Goal: Information Seeking & Learning: Learn about a topic

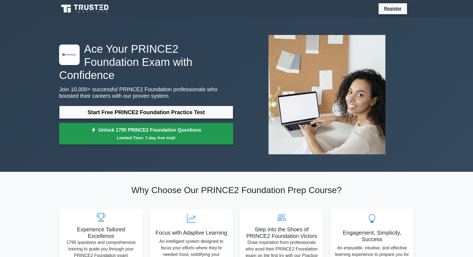
click at [165, 135] on small "Limited Time: 7-day free trial!" at bounding box center [146, 138] width 160 height 6
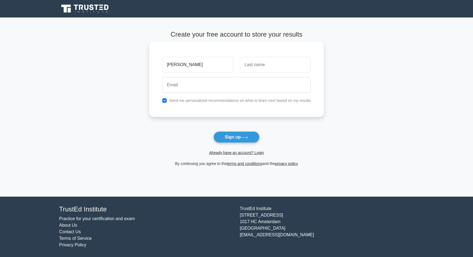
type input "[PERSON_NAME]"
type input "Sinclair Neale"
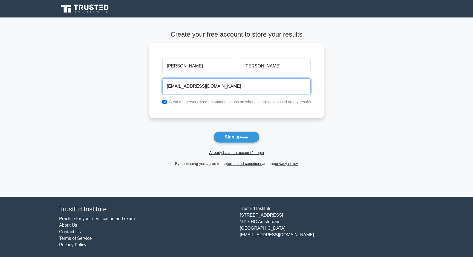
type input "rjsinclairneale@gmail.com"
click at [242, 145] on div "Already have an account? Login" at bounding box center [236, 149] width 175 height 13
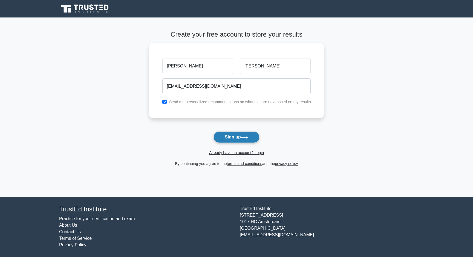
click at [242, 141] on button "Sign up" at bounding box center [236, 137] width 46 height 11
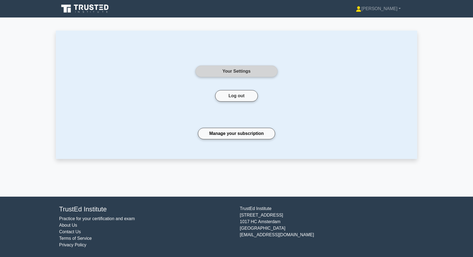
click at [221, 72] on link "Your Settings" at bounding box center [236, 71] width 82 height 11
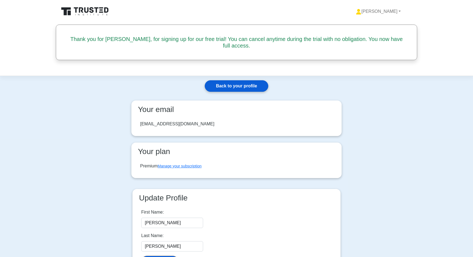
click at [244, 85] on link "Back to your profile" at bounding box center [236, 85] width 63 height 11
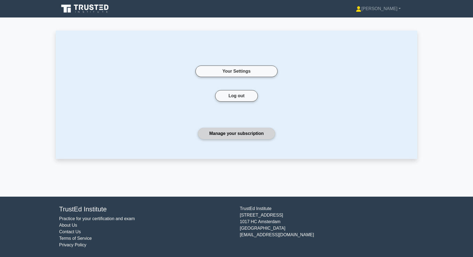
click at [246, 133] on link "Manage your subscription" at bounding box center [236, 133] width 77 height 11
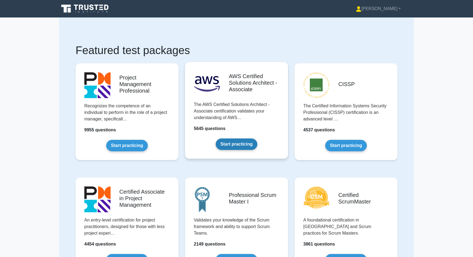
scroll to position [-1, 0]
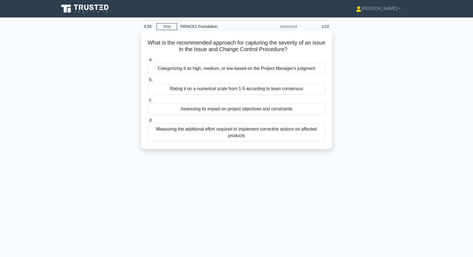
click at [212, 107] on div "Assessing its impact on project objectives and constraints" at bounding box center [236, 108] width 177 height 11
click at [148, 102] on input "c. Assessing its impact on project objectives and constraints" at bounding box center [148, 100] width 0 height 4
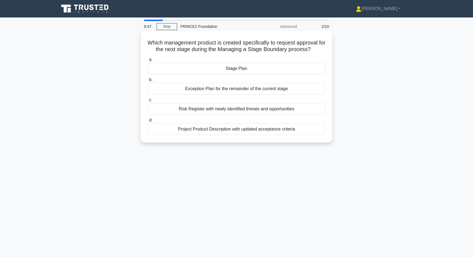
scroll to position [0, 0]
click at [240, 67] on div "Stage Plan" at bounding box center [236, 68] width 177 height 11
click at [148, 61] on input "a. Stage Plan" at bounding box center [148, 60] width 0 height 4
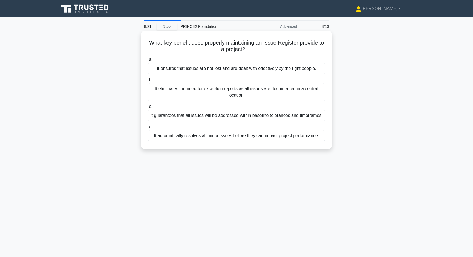
scroll to position [0, 0]
click at [216, 71] on div "It ensures that issues are not lost and are dealt with effectively by the right…" at bounding box center [236, 68] width 177 height 11
click at [148, 62] on input "a. It ensures that issues are not lost and are dealt with effectively by the ri…" at bounding box center [148, 60] width 0 height 4
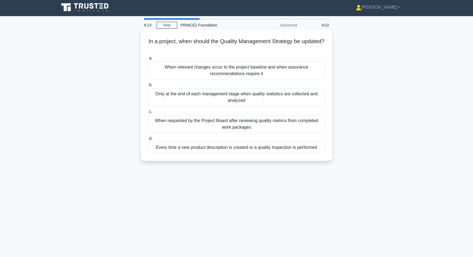
scroll to position [2, 0]
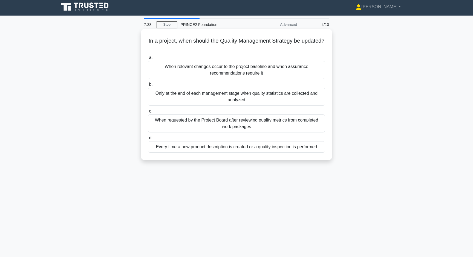
click at [229, 149] on div "Every time a new product description is created or a quality inspection is perf…" at bounding box center [236, 146] width 177 height 11
click at [148, 140] on input "d. Every time a new product description is created or a quality inspection is p…" at bounding box center [148, 138] width 0 height 4
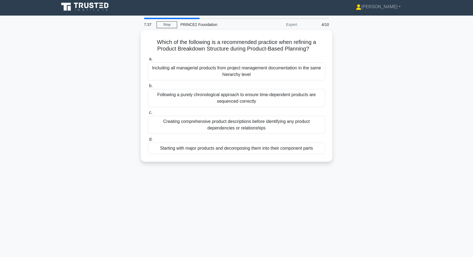
scroll to position [0, 0]
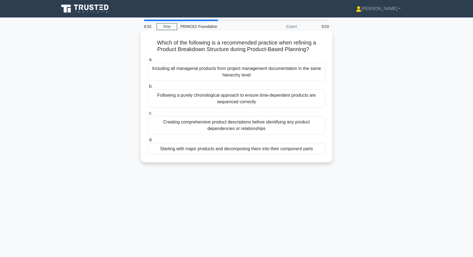
click at [170, 148] on div "Starting with major products and decomposing them into their component parts" at bounding box center [236, 148] width 177 height 11
click at [148, 142] on input "d. Starting with major products and decomposing them into their component parts" at bounding box center [148, 140] width 0 height 4
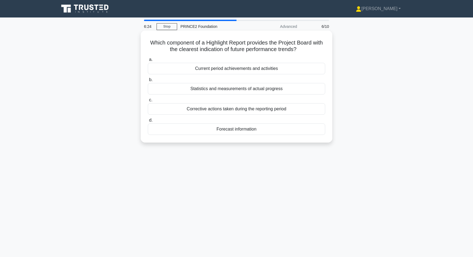
click at [223, 69] on div "Current period achievements and activities" at bounding box center [236, 68] width 177 height 11
click at [148, 62] on input "a. Current period achievements and activities" at bounding box center [148, 60] width 0 height 4
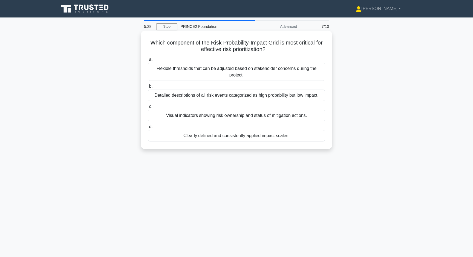
click at [207, 120] on div "Visual indicators showing risk ownership and status of mitigation actions." at bounding box center [236, 115] width 177 height 11
click at [148, 109] on input "c. Visual indicators showing risk ownership and status of mitigation actions." at bounding box center [148, 107] width 0 height 4
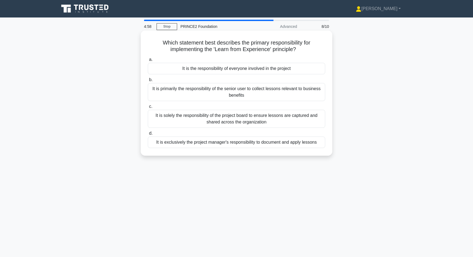
click at [195, 72] on div "It is the responsibility of everyone involved in the project" at bounding box center [236, 68] width 177 height 11
click at [148, 62] on input "a. It is the responsibility of everyone involved in the project" at bounding box center [148, 60] width 0 height 4
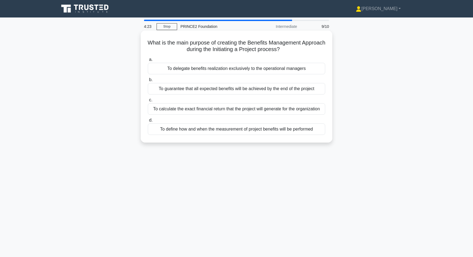
click at [188, 128] on div "To define how and when the measurement of project benefits will be performed" at bounding box center [236, 129] width 177 height 11
click at [148, 122] on input "d. To define how and when the measurement of project benefits will be performed" at bounding box center [148, 121] width 0 height 4
click at [191, 109] on div "It should be baselined and placed under change control" at bounding box center [236, 108] width 177 height 11
click at [148, 102] on input "c. It should be baselined and placed under change control" at bounding box center [148, 100] width 0 height 4
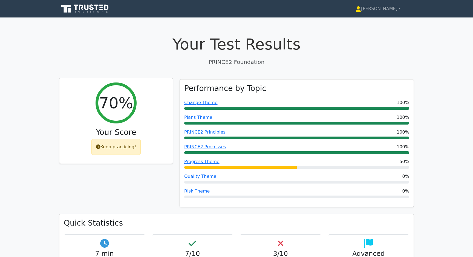
click at [112, 144] on div "Keep practicing!" at bounding box center [116, 147] width 50 height 16
click at [98, 147] on icon at bounding box center [98, 147] width 4 height 4
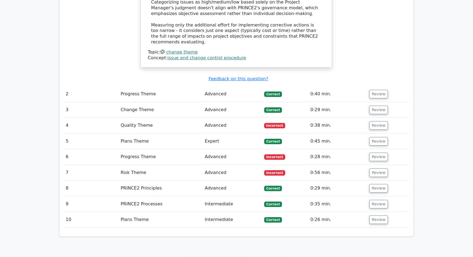
scroll to position [540, 0]
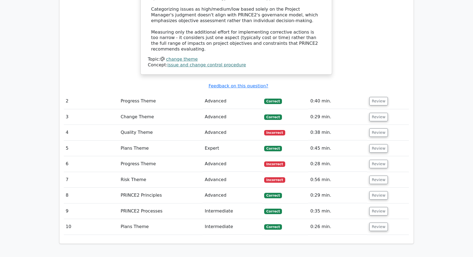
click at [159, 172] on td "Risk Theme" at bounding box center [160, 180] width 84 height 16
click at [380, 176] on button "Review" at bounding box center [378, 180] width 19 height 8
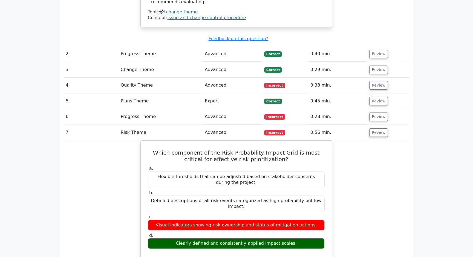
scroll to position [551, 0]
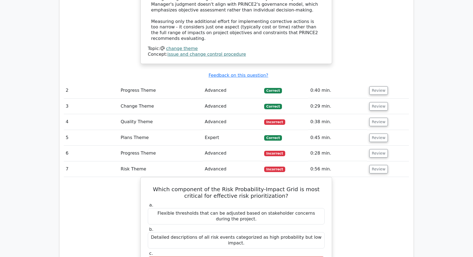
click at [278, 151] on span "Incorrect" at bounding box center [274, 153] width 21 height 5
click at [373, 149] on button "Review" at bounding box center [378, 153] width 19 height 8
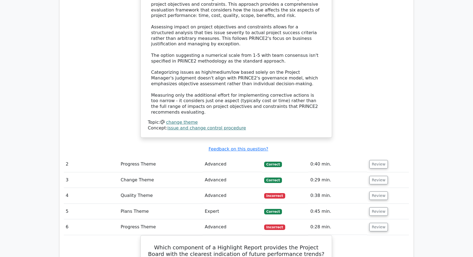
scroll to position [482, 0]
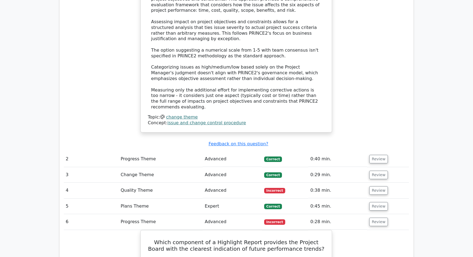
click at [277, 188] on span "Incorrect" at bounding box center [274, 190] width 21 height 5
click at [385, 183] on td "Review" at bounding box center [388, 191] width 42 height 16
click at [378, 187] on button "Review" at bounding box center [378, 191] width 19 height 8
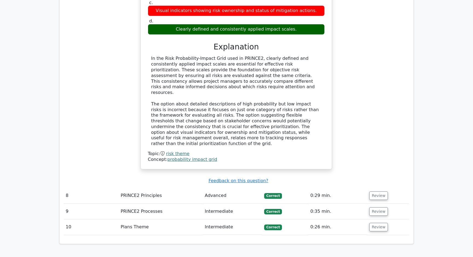
scroll to position [1406, 0]
